Goal: Task Accomplishment & Management: Complete application form

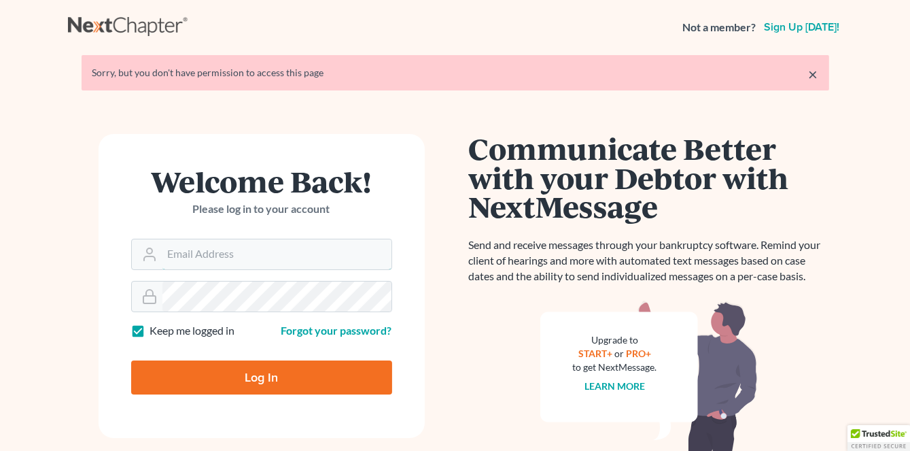
type input "[PERSON_NAME][EMAIL_ADDRESS][DOMAIN_NAME]"
click at [266, 381] on input "Log In" at bounding box center [261, 377] width 261 height 34
type input "Thinking..."
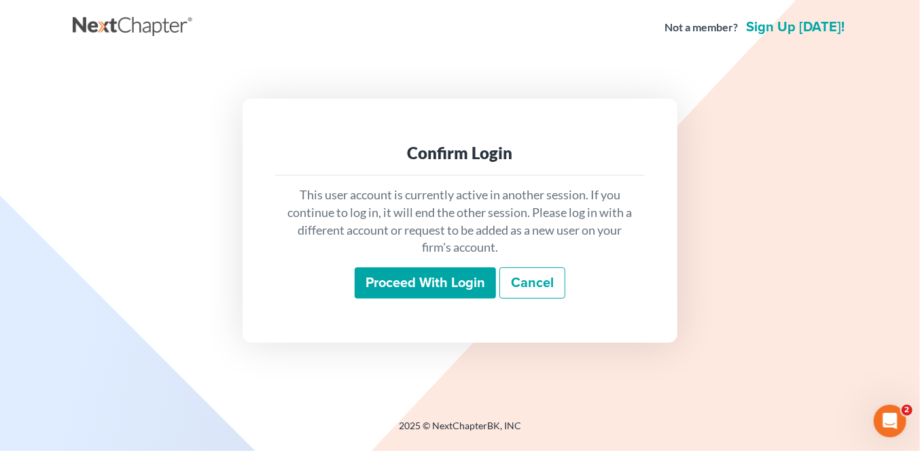
click at [434, 275] on input "Proceed with login" at bounding box center [425, 282] width 141 height 31
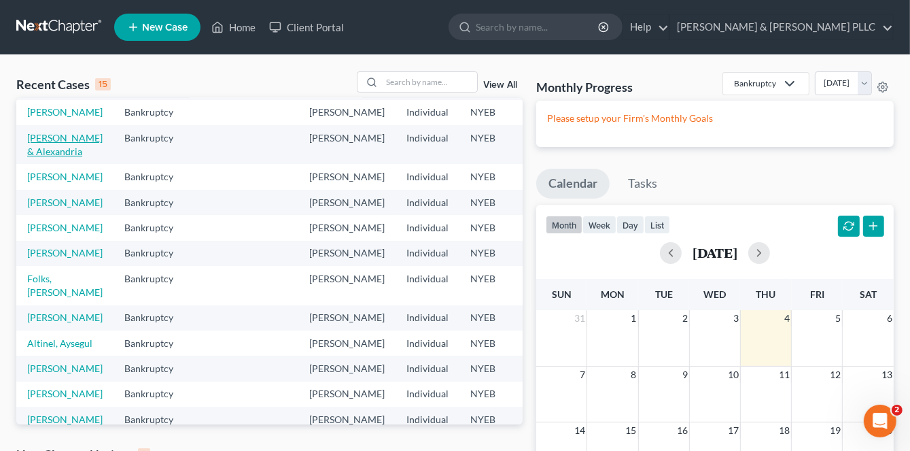
scroll to position [136, 0]
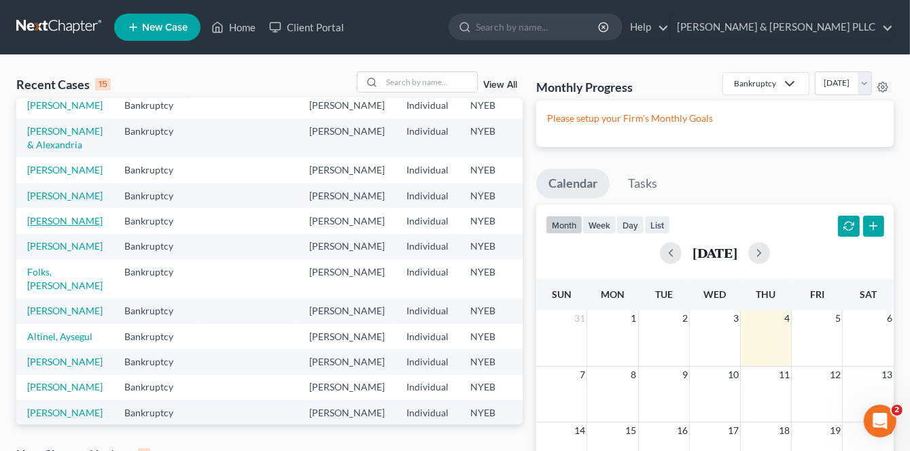
click at [39, 226] on link "[PERSON_NAME]" at bounding box center [64, 221] width 75 height 12
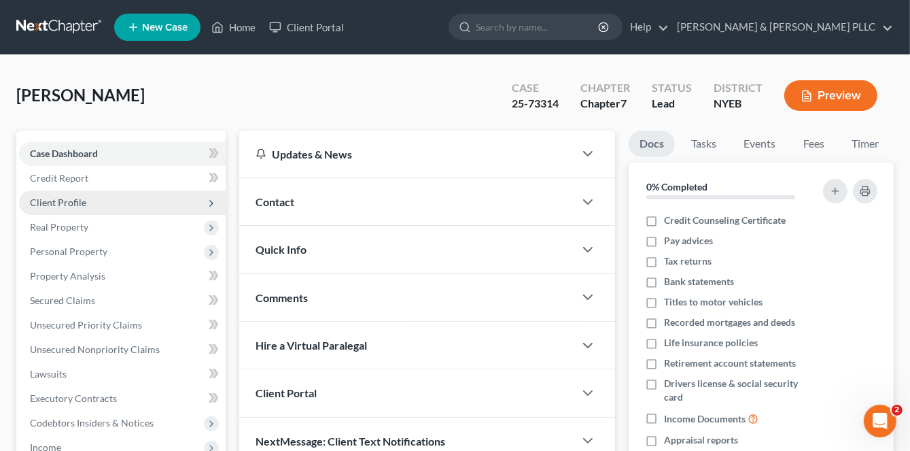
click at [52, 199] on span "Client Profile" at bounding box center [58, 202] width 56 height 12
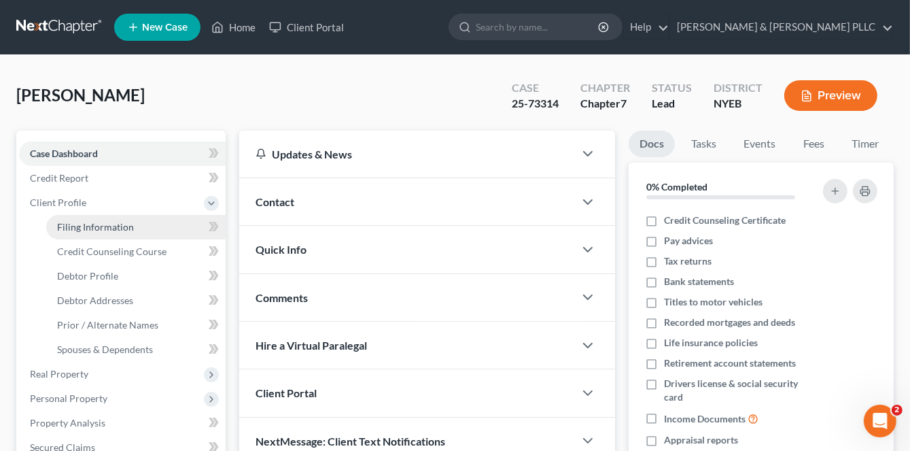
click at [81, 227] on span "Filing Information" at bounding box center [95, 227] width 77 height 12
select select "1"
select select "0"
select select "53"
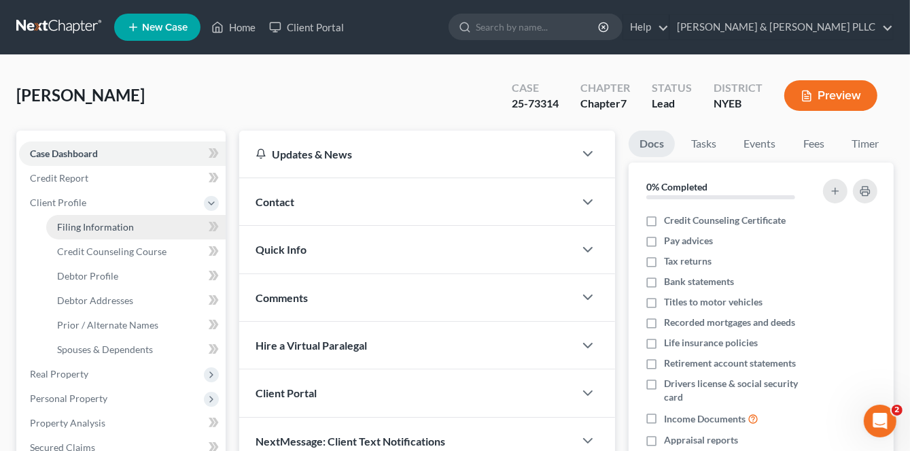
select select "0"
select select "35"
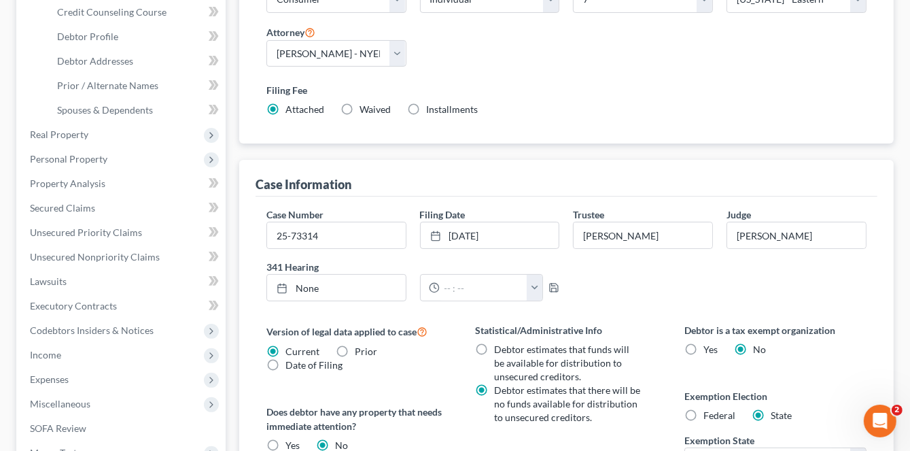
scroll to position [272, 0]
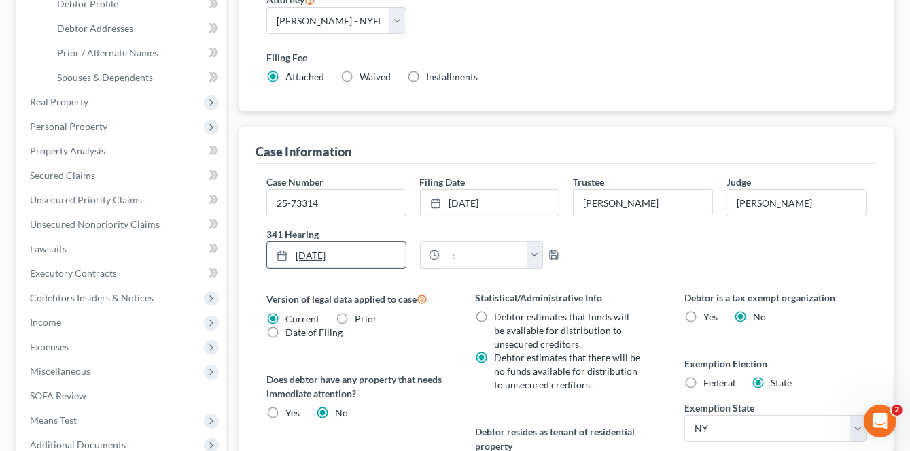
type input "9/4/2025"
click at [278, 251] on rect at bounding box center [282, 255] width 8 height 8
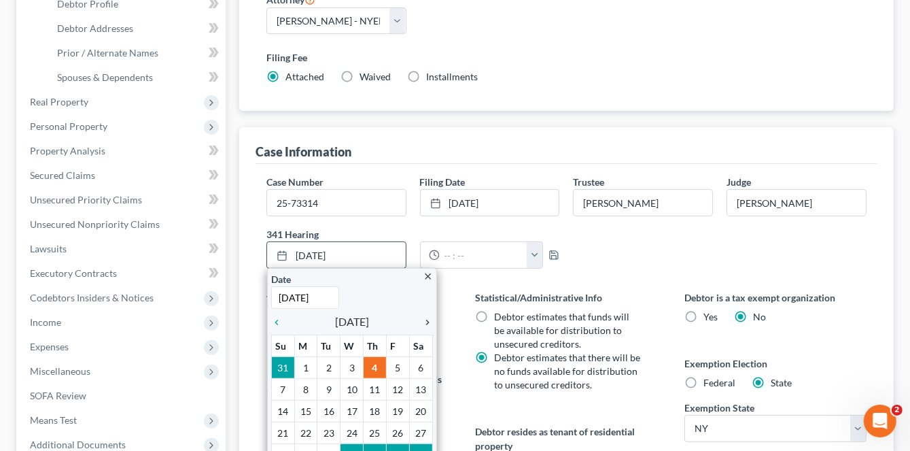
click at [427, 319] on icon "chevron_right" at bounding box center [424, 322] width 18 height 11
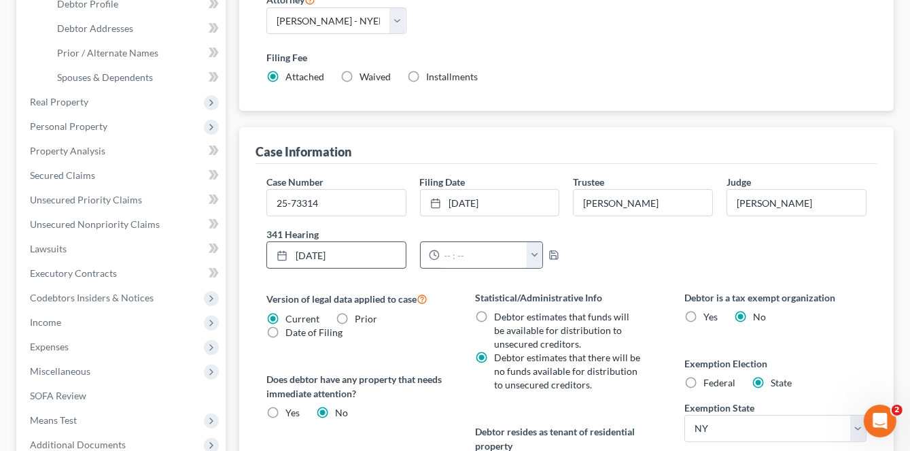
click at [536, 253] on button "button" at bounding box center [535, 255] width 16 height 26
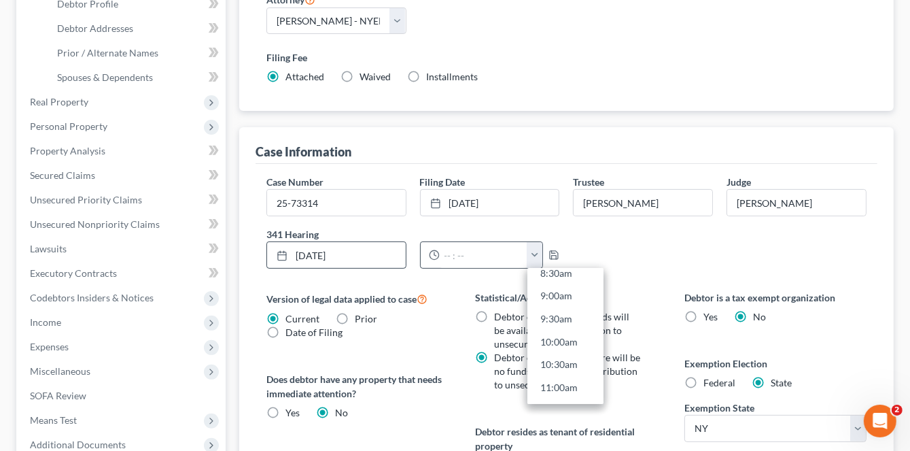
scroll to position [408, 0]
click at [553, 328] on link "10:00am" at bounding box center [565, 333] width 76 height 23
type input "10:00am"
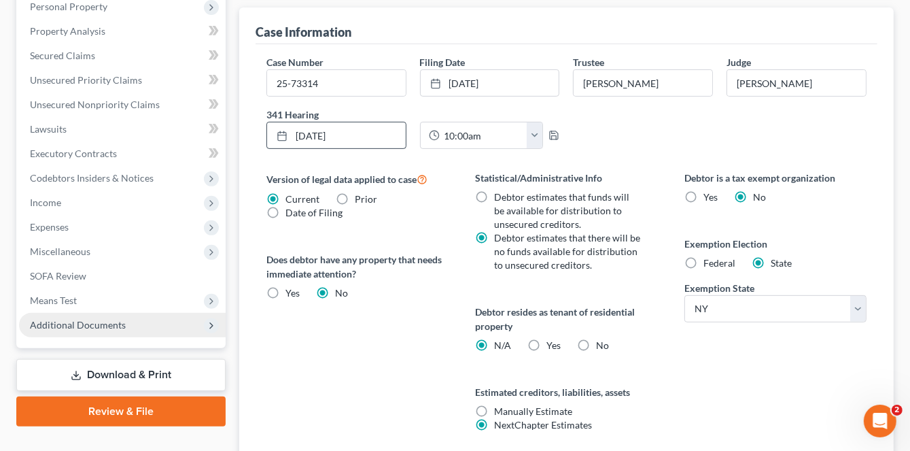
scroll to position [476, 0]
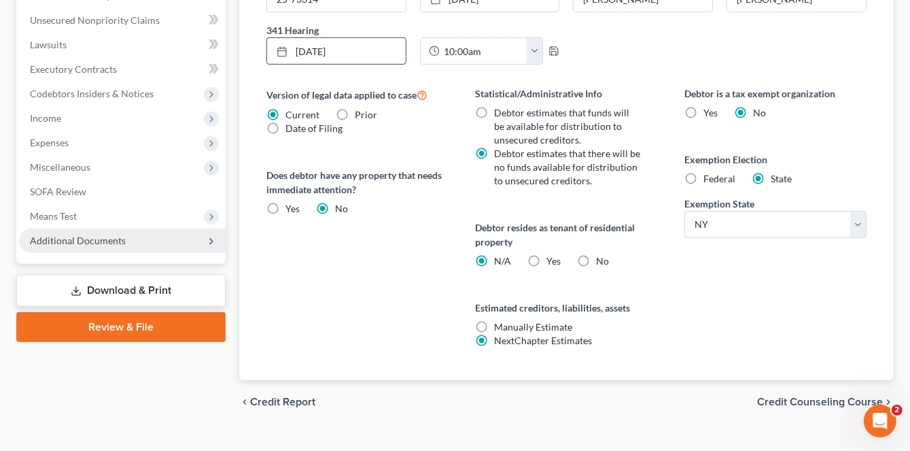
click at [140, 287] on link "Download & Print" at bounding box center [120, 291] width 209 height 32
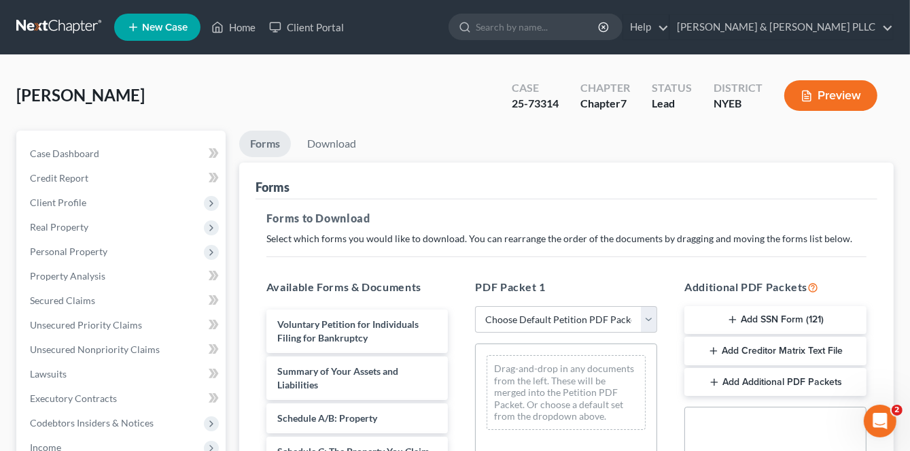
click at [803, 320] on button "Add SSN Form (121)" at bounding box center [775, 320] width 182 height 29
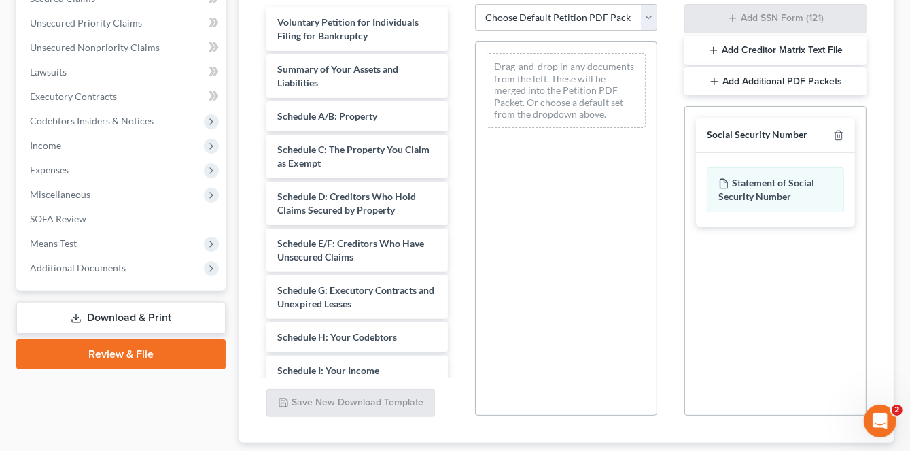
scroll to position [387, 0]
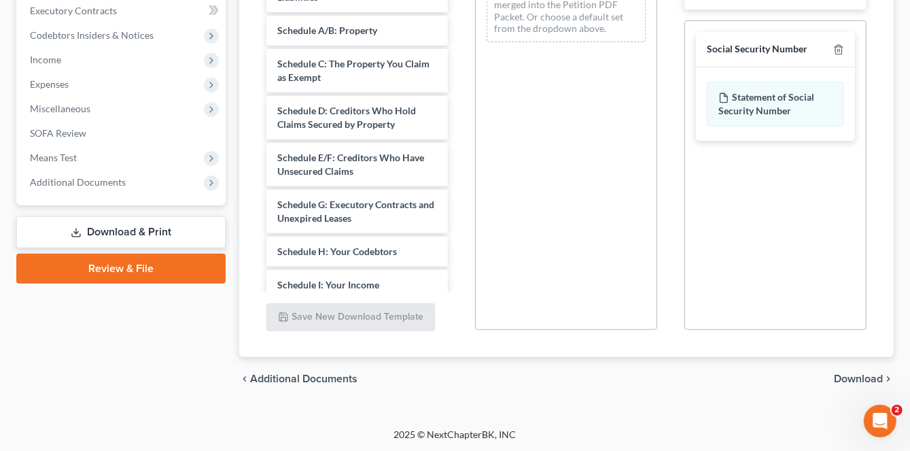
click at [859, 377] on span "Download" at bounding box center [858, 378] width 49 height 11
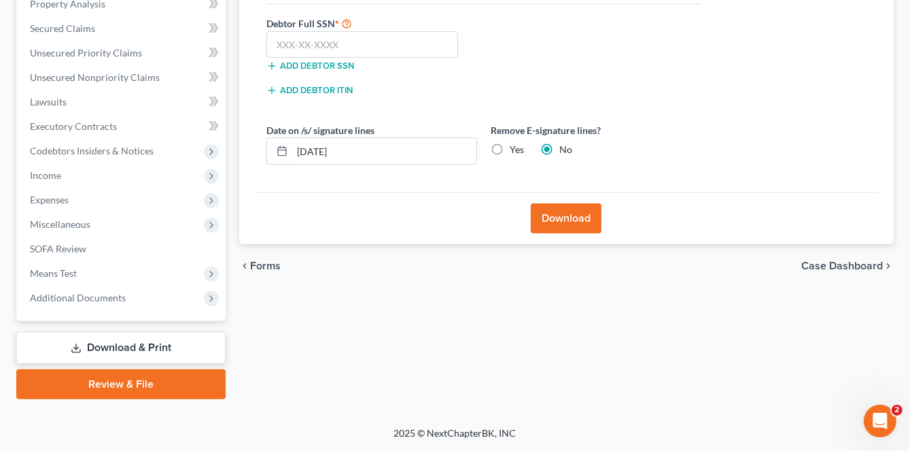
scroll to position [270, 0]
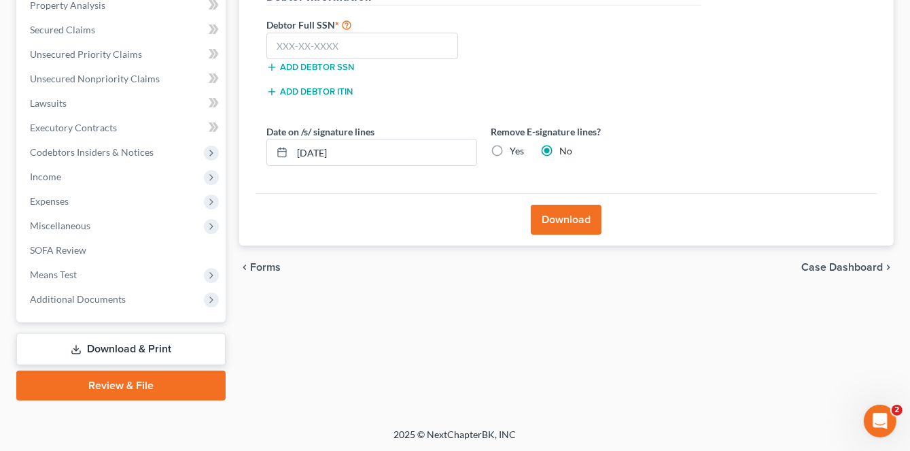
click at [574, 222] on button "Download" at bounding box center [566, 220] width 71 height 30
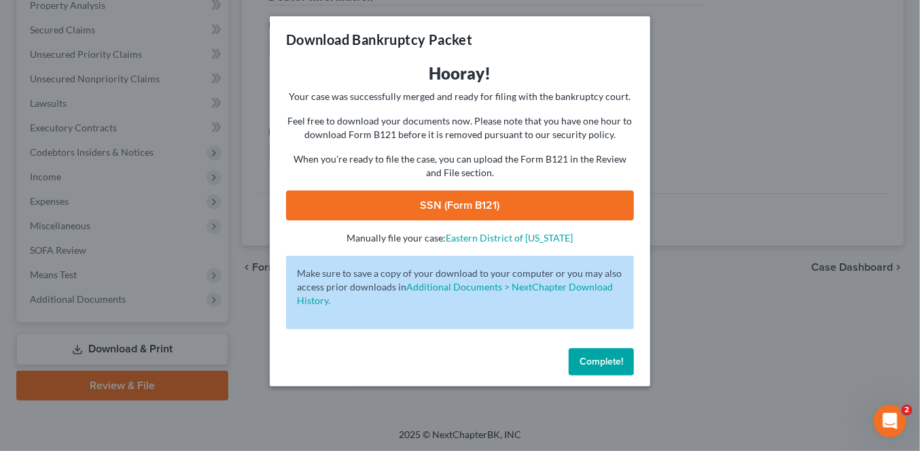
click at [478, 206] on link "SSN (Form B121)" at bounding box center [460, 205] width 348 height 30
click at [608, 366] on span "Complete!" at bounding box center [601, 361] width 43 height 12
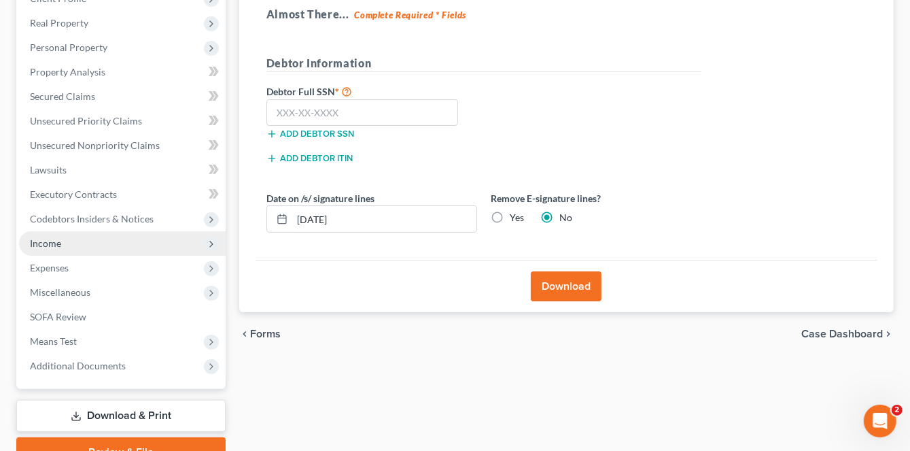
scroll to position [135, 0]
